Goal: Answer question/provide support

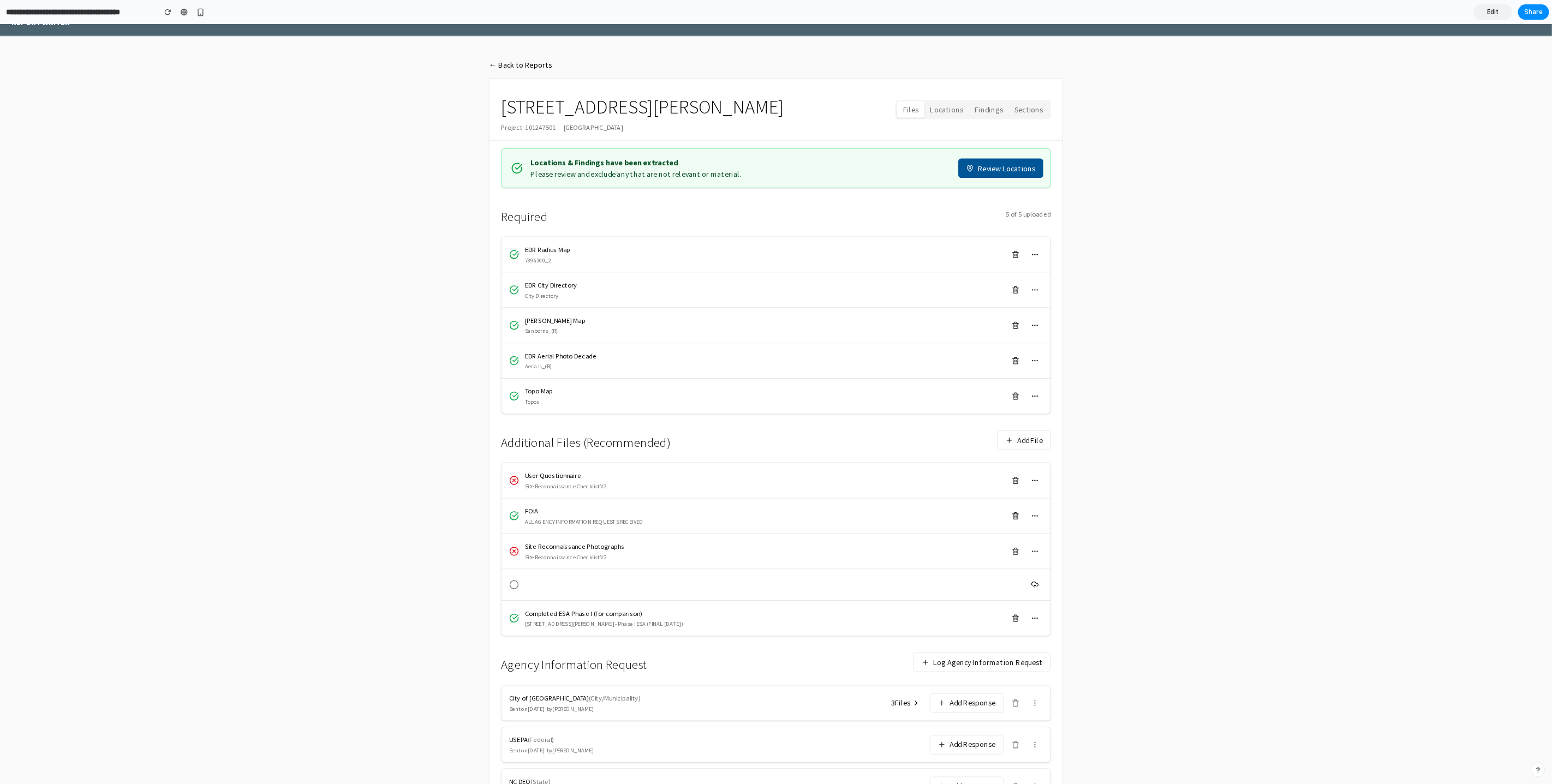
scroll to position [94, 0]
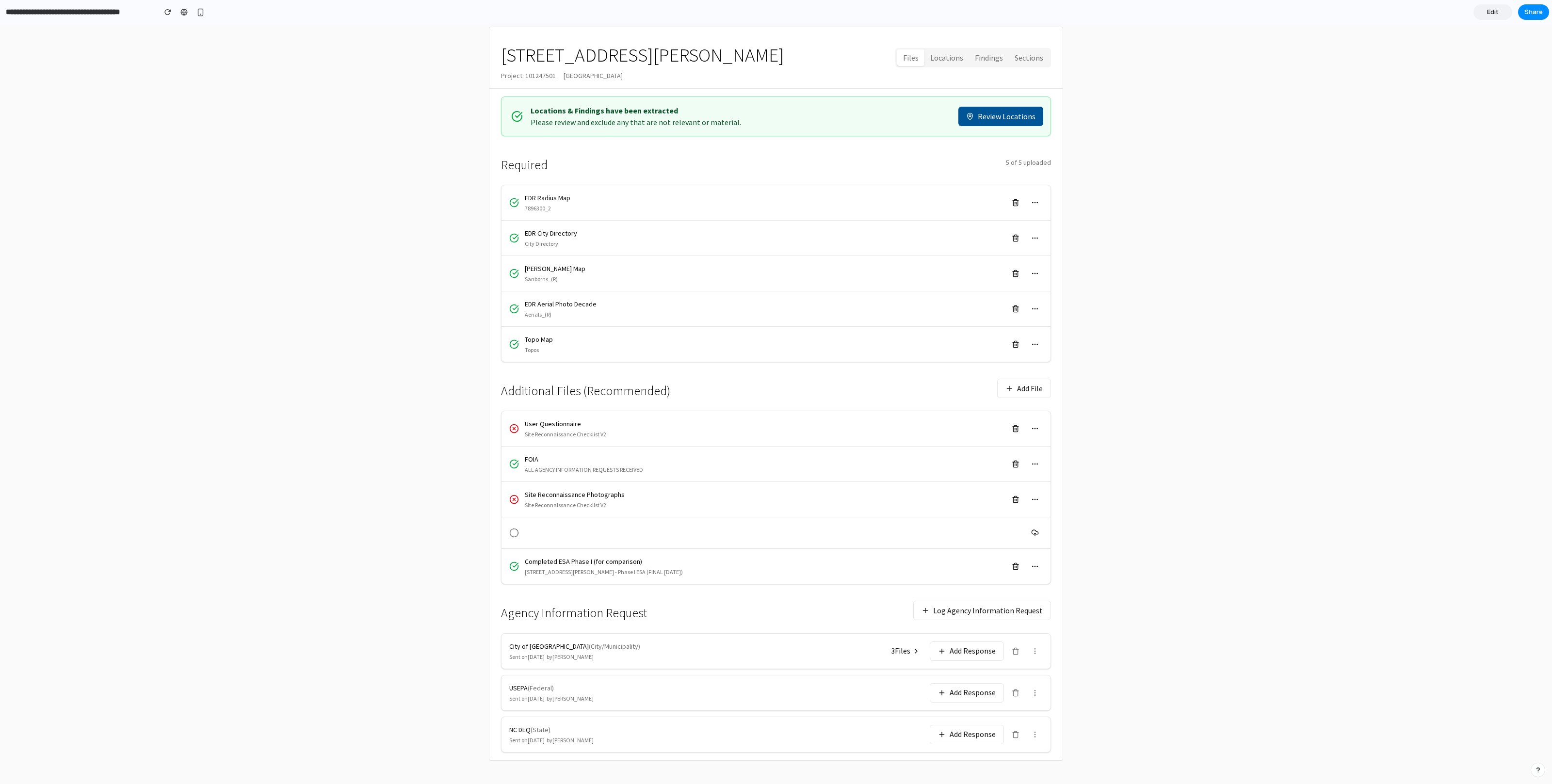
click at [966, 618] on button "Log Agency Information Request" at bounding box center [982, 610] width 138 height 19
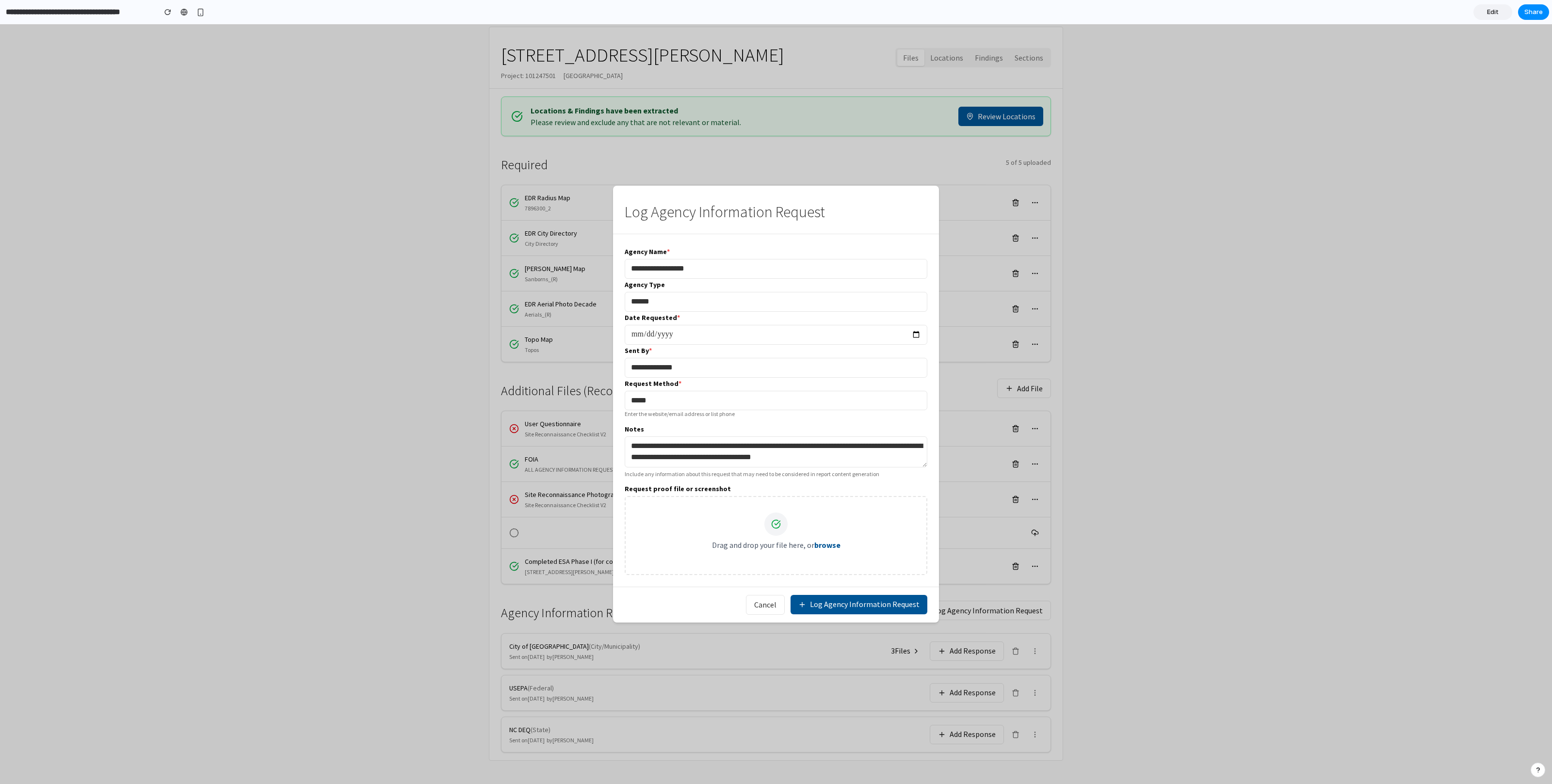
click at [769, 610] on button "Cancel" at bounding box center [765, 605] width 39 height 20
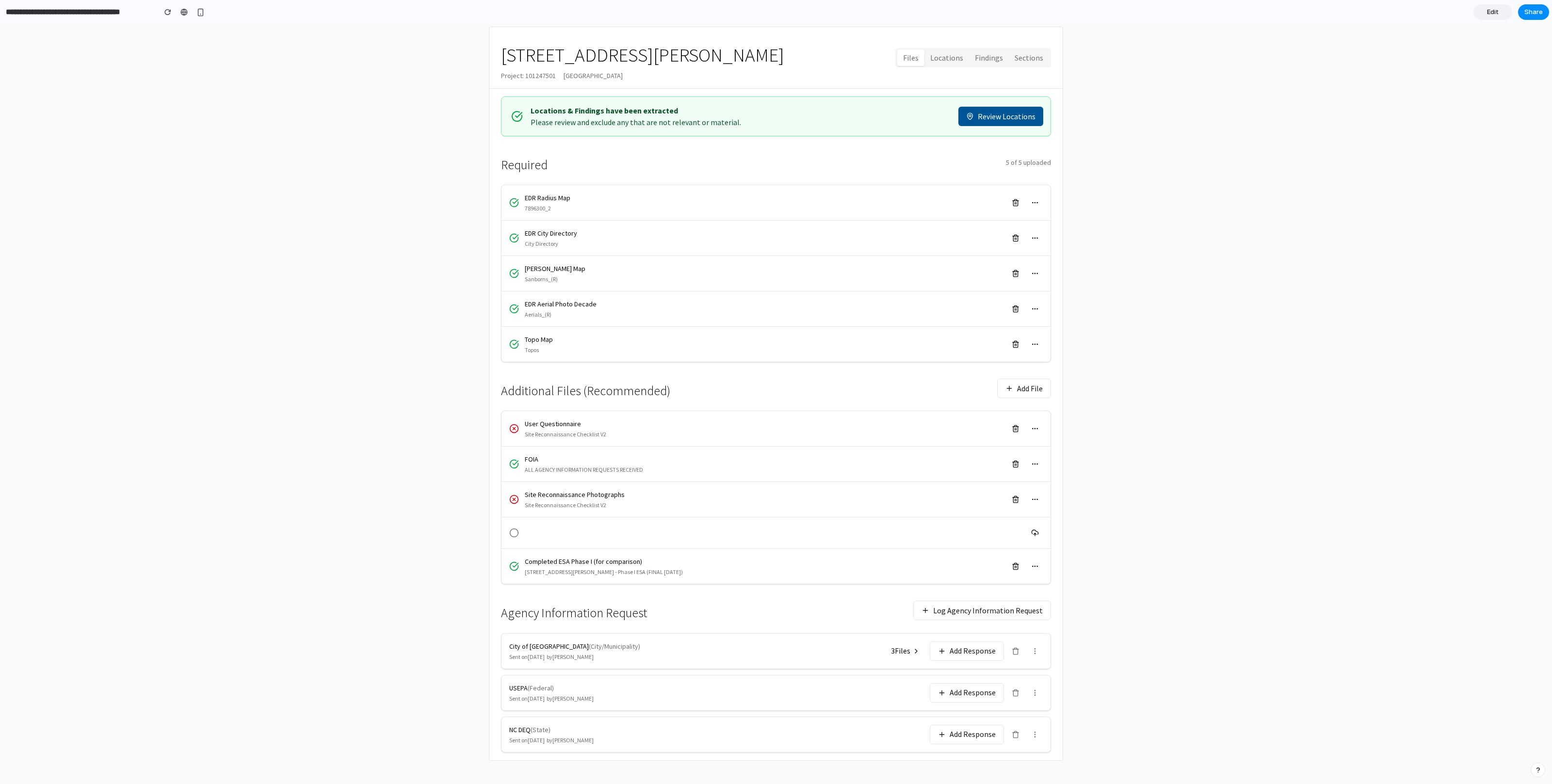
click at [936, 650] on button "Add Response" at bounding box center [966, 651] width 74 height 19
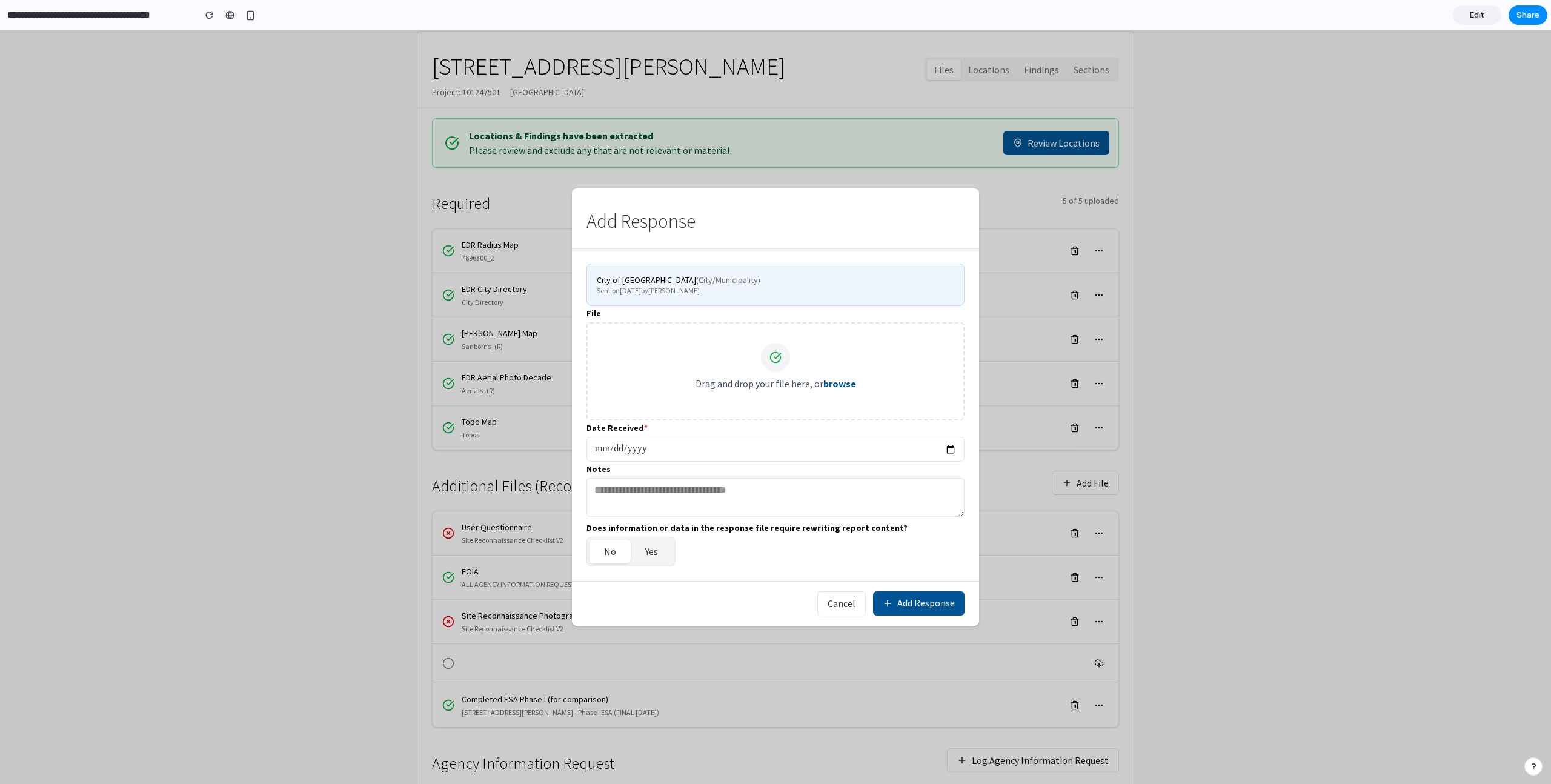
click at [684, 526] on label "Does information or data in the response file require rewriting report content?" at bounding box center [747, 527] width 321 height 12
click at [663, 561] on button "Yes" at bounding box center [652, 551] width 42 height 23
click at [600, 558] on button "No" at bounding box center [610, 551] width 41 height 23
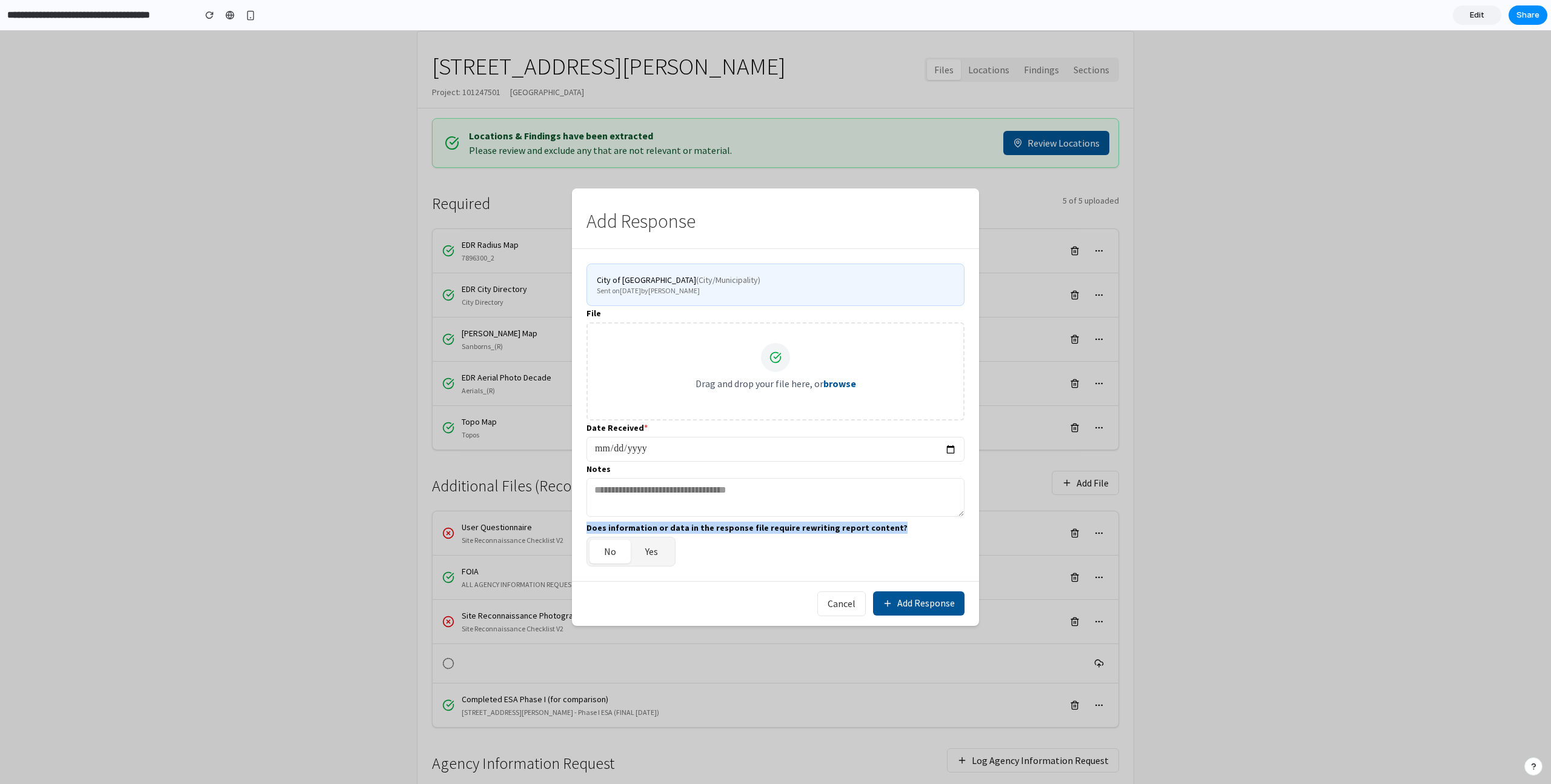
click at [854, 559] on div "Does information or data in the response file require rewriting report content?…" at bounding box center [775, 542] width 378 height 46
click at [718, 535] on div "Does information or data in the response file require rewriting report content?…" at bounding box center [775, 542] width 378 height 46
click at [707, 526] on label "Does information or data in the response file require rewriting report content?" at bounding box center [747, 527] width 321 height 12
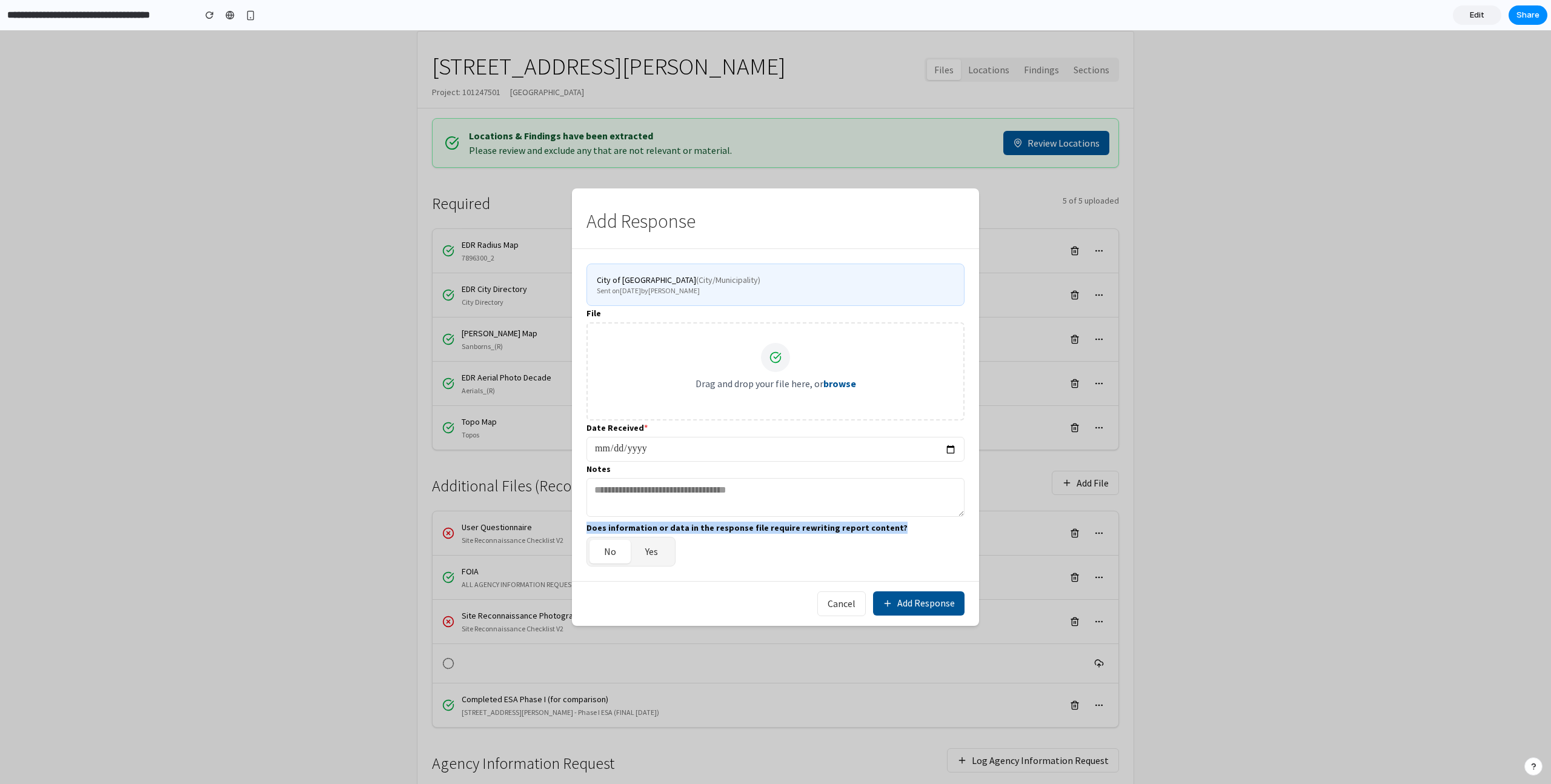
click at [661, 557] on button "Yes" at bounding box center [652, 551] width 42 height 23
click at [623, 545] on button "No" at bounding box center [610, 551] width 41 height 23
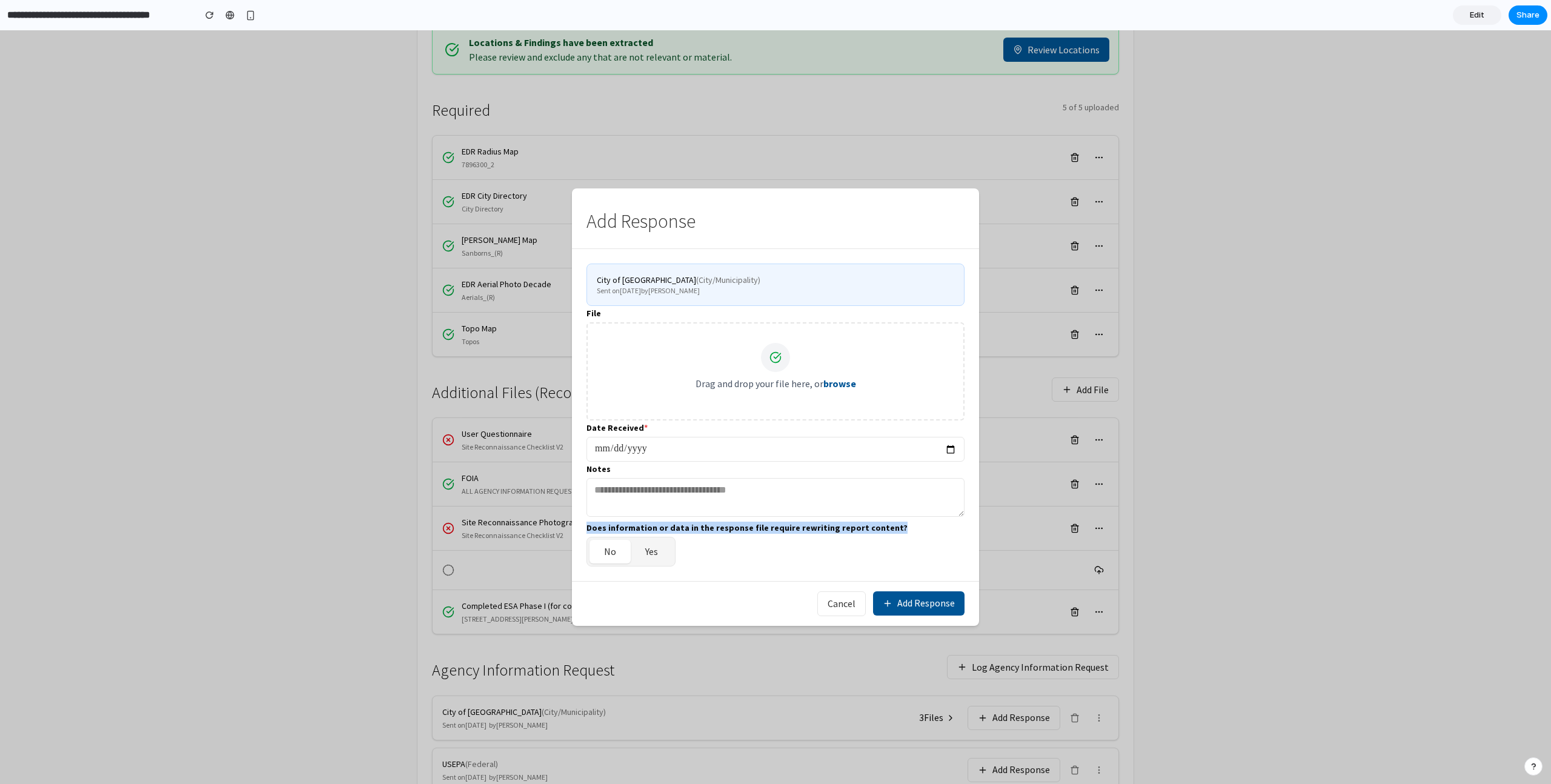
scroll to position [197, 0]
click at [643, 551] on button "Yes" at bounding box center [652, 551] width 42 height 23
click at [801, 527] on label "Does information or data in the response file require rewriting report content?" at bounding box center [747, 527] width 321 height 12
